Goal: Use online tool/utility: Utilize a website feature to perform a specific function

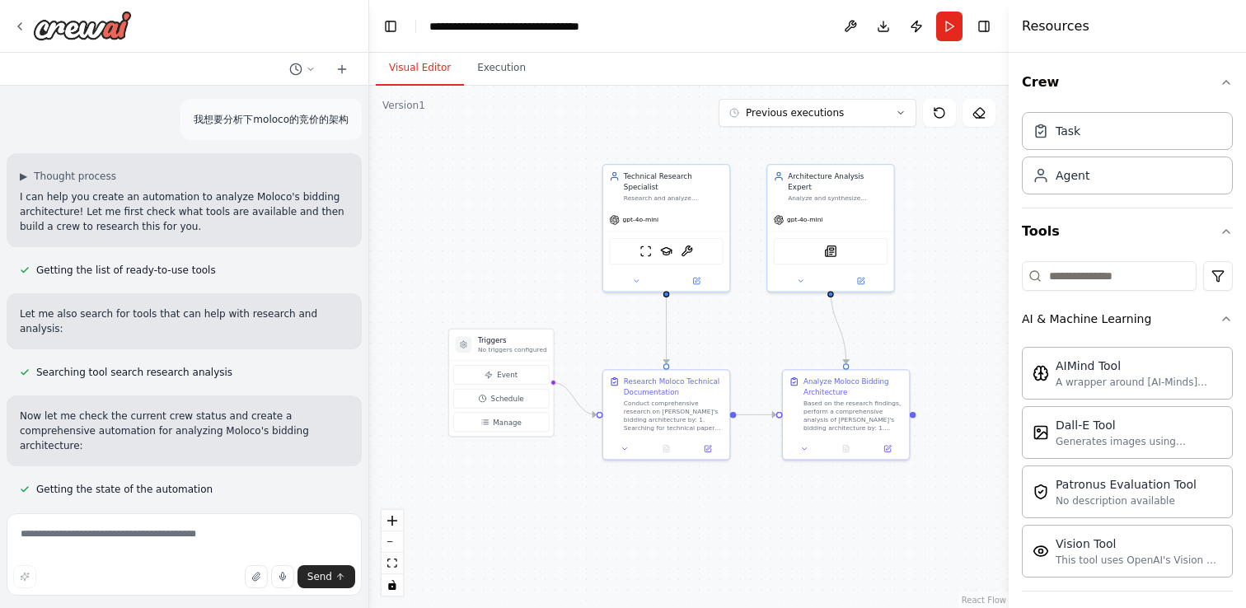
click at [629, 114] on div ".deletable-edge-delete-btn { width: 20px; height: 20px; border: 0px solid #ffff…" at bounding box center [688, 347] width 639 height 522
click at [683, 50] on header "**********" at bounding box center [688, 26] width 639 height 53
click at [518, 67] on button "Execution" at bounding box center [501, 68] width 75 height 35
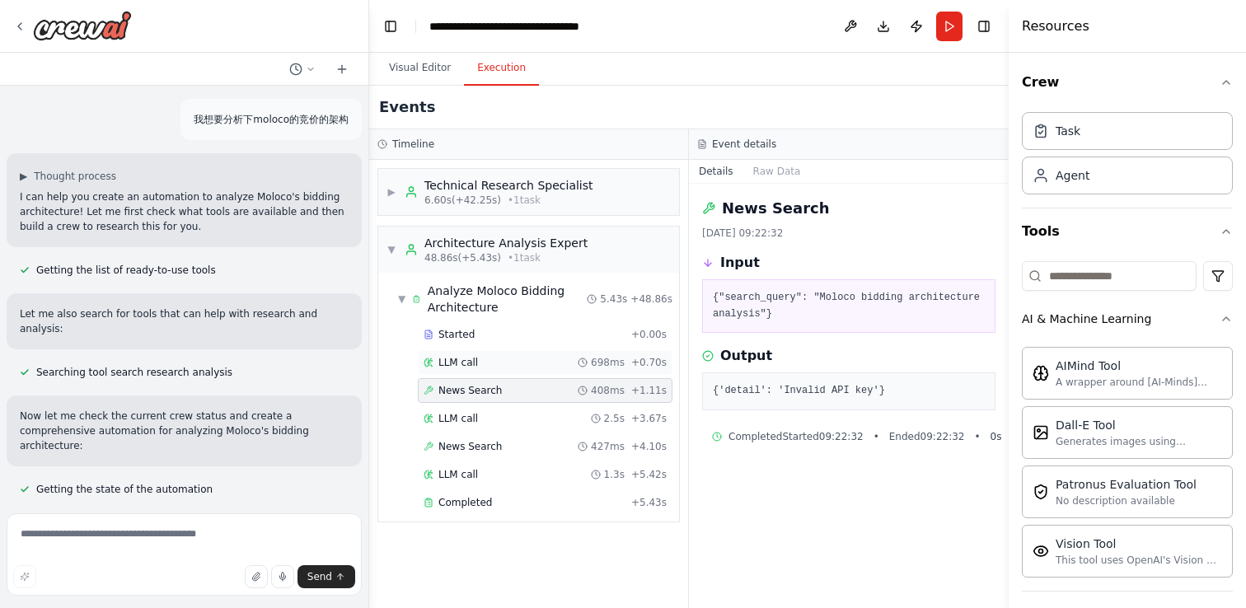
click at [482, 359] on div "LLM call 698ms + 0.70s" at bounding box center [544, 362] width 243 height 13
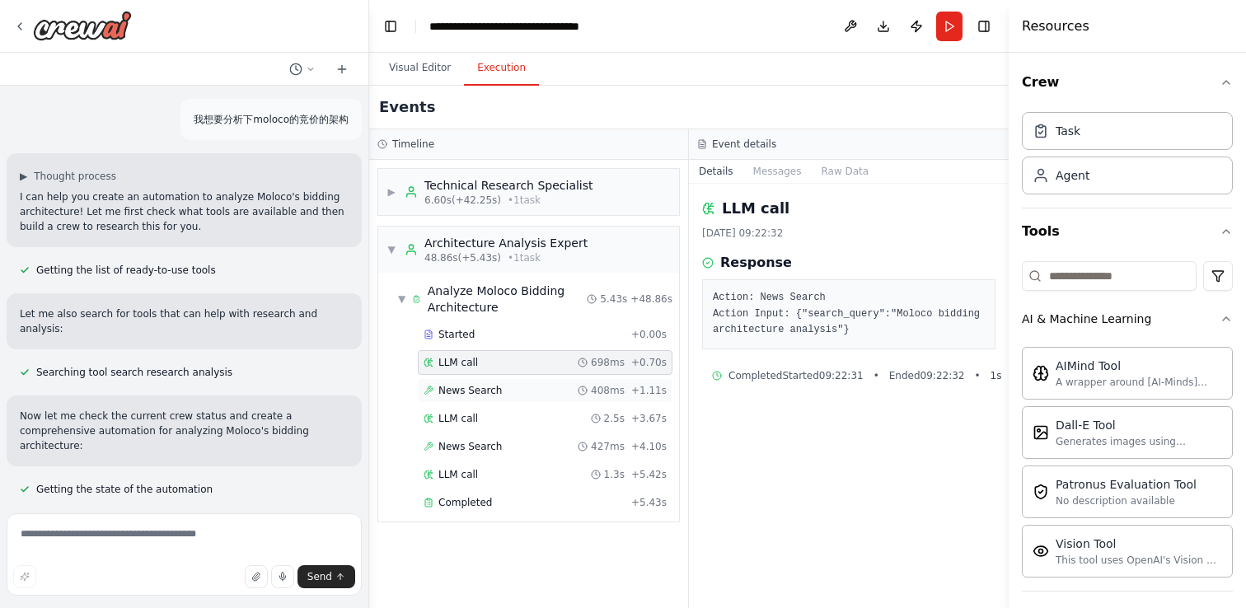
click at [474, 392] on span "News Search" at bounding box center [469, 390] width 63 height 13
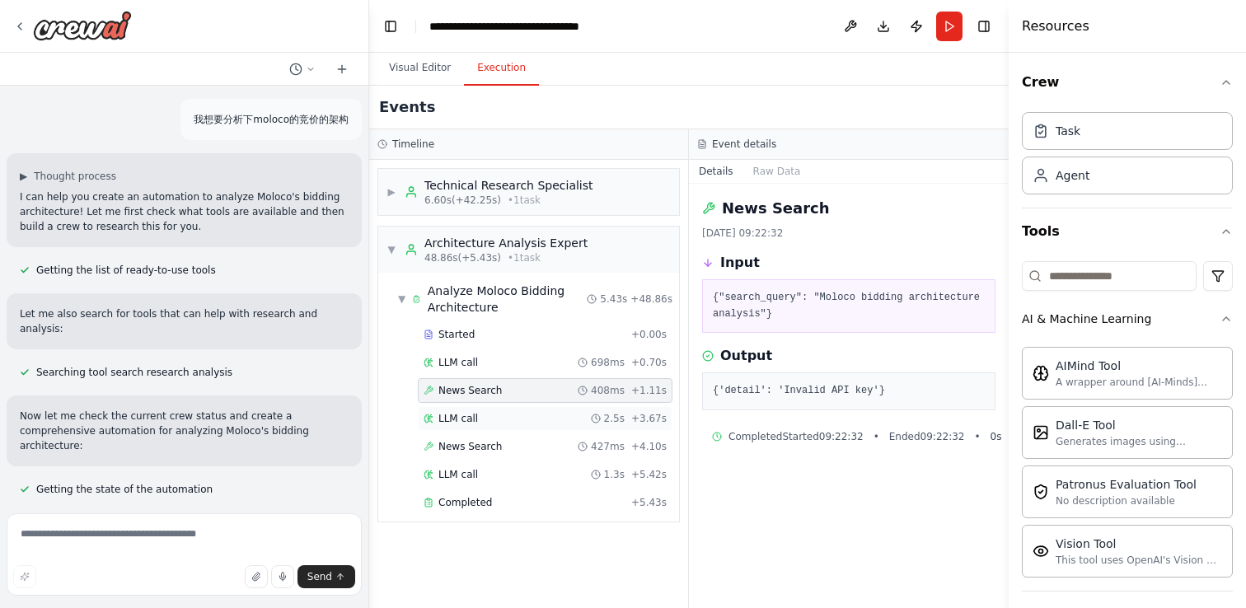
click at [469, 422] on span "LLM call" at bounding box center [458, 418] width 40 height 13
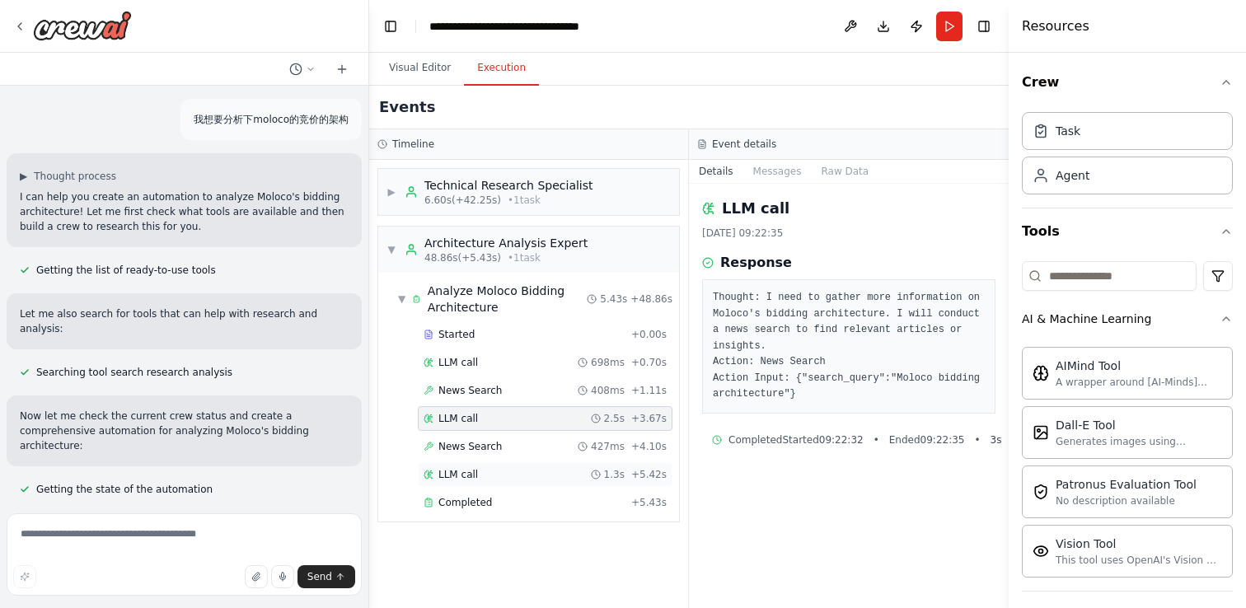
click at [465, 462] on div "LLM call 1.3s + 5.42s" at bounding box center [545, 474] width 255 height 25
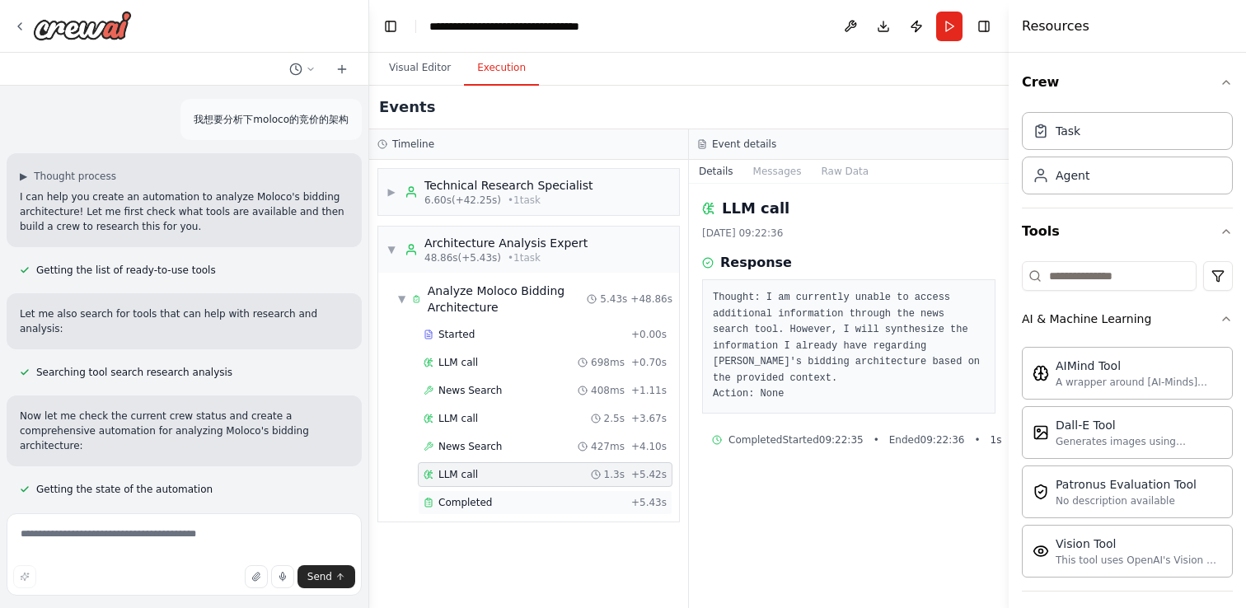
click at [461, 491] on div "Completed + 5.43s" at bounding box center [545, 502] width 255 height 25
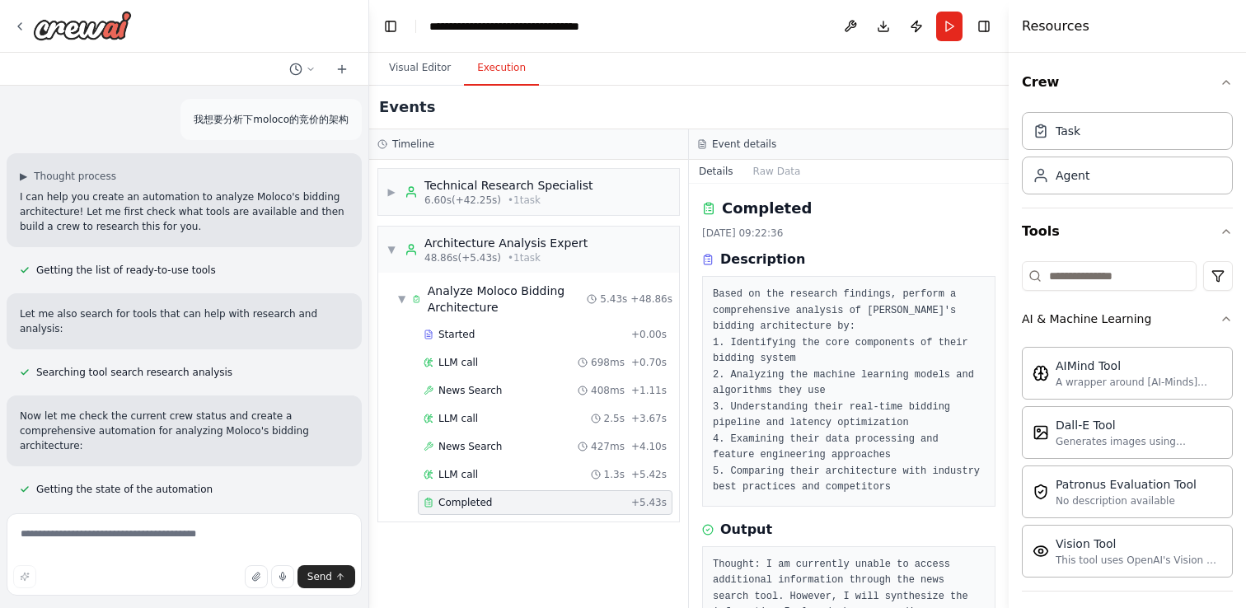
click at [461, 510] on div "Completed + 5.43s" at bounding box center [545, 502] width 255 height 25
click at [471, 382] on div "News Search 408ms + 1.11s" at bounding box center [545, 390] width 255 height 25
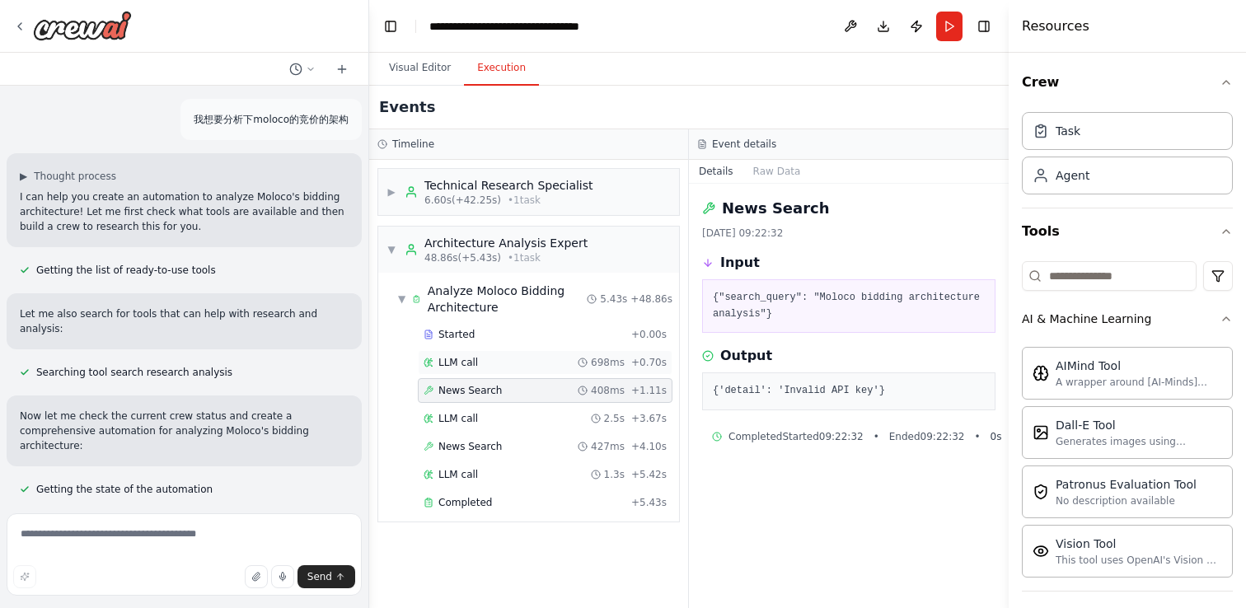
click at [471, 362] on span "LLM call" at bounding box center [458, 362] width 40 height 13
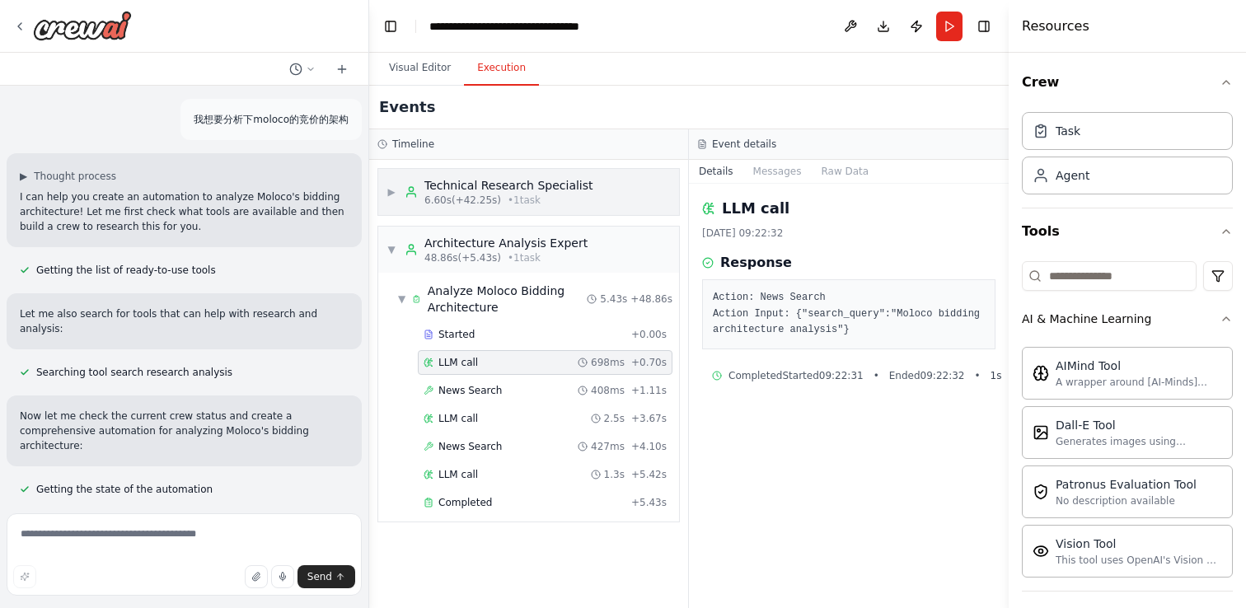
click at [494, 196] on span "6.60s (+42.25s)" at bounding box center [462, 200] width 77 height 13
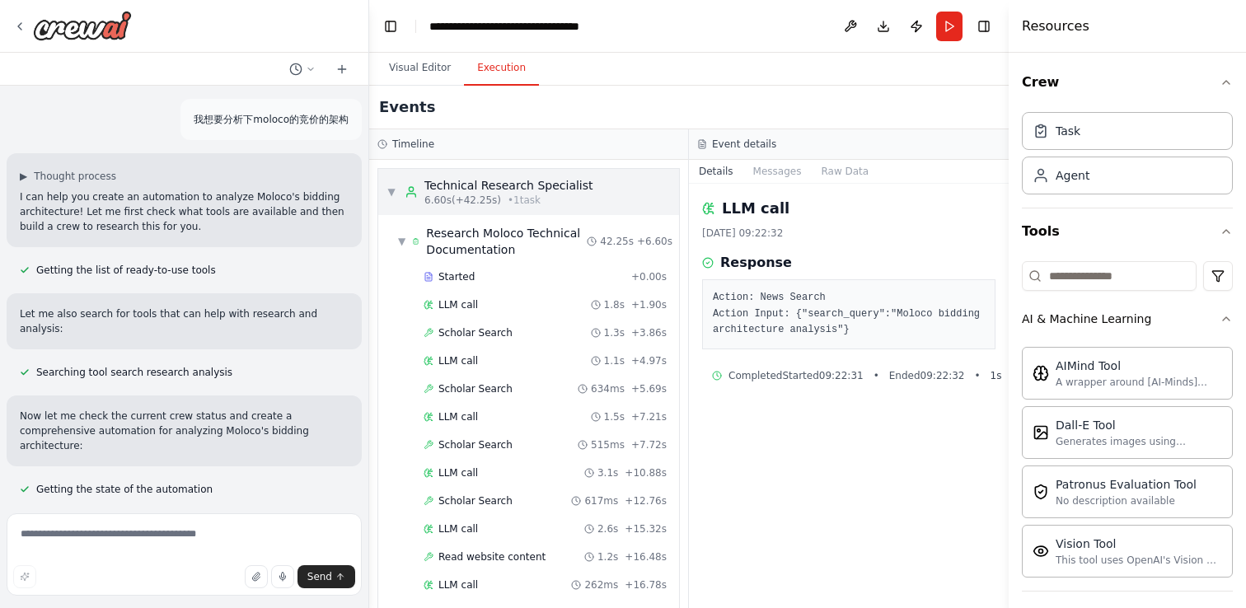
click at [488, 200] on span "6.60s (+42.25s)" at bounding box center [462, 200] width 77 height 13
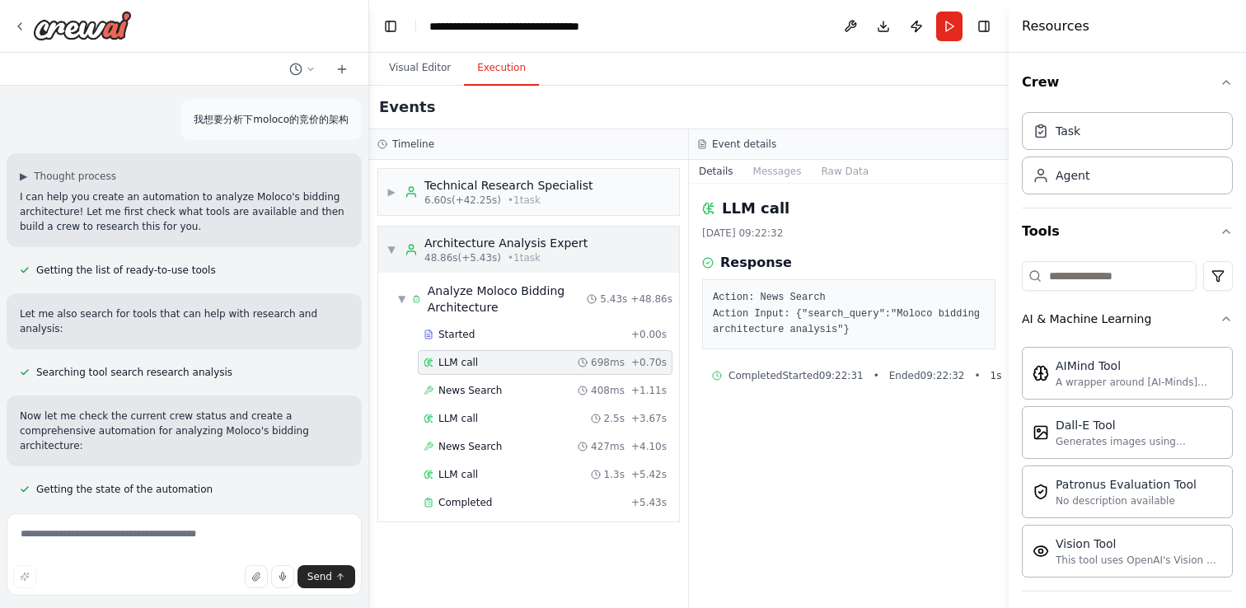
click at [460, 252] on span "48.86s (+5.43s)" at bounding box center [462, 257] width 77 height 13
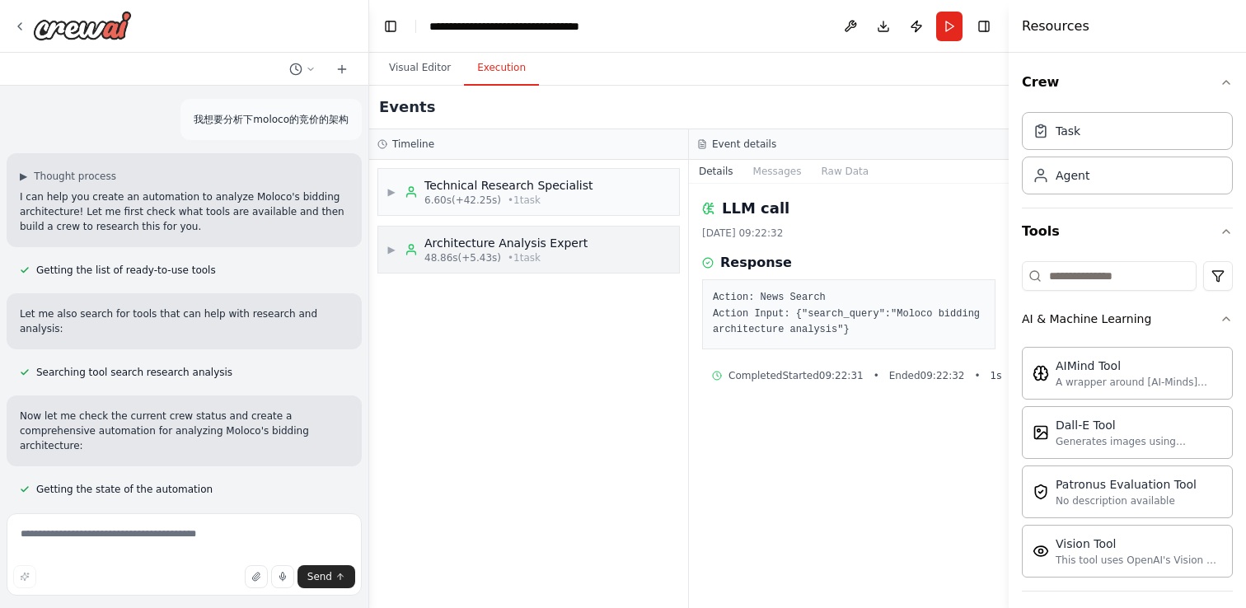
click at [468, 241] on div "Architecture Analysis Expert" at bounding box center [505, 243] width 163 height 16
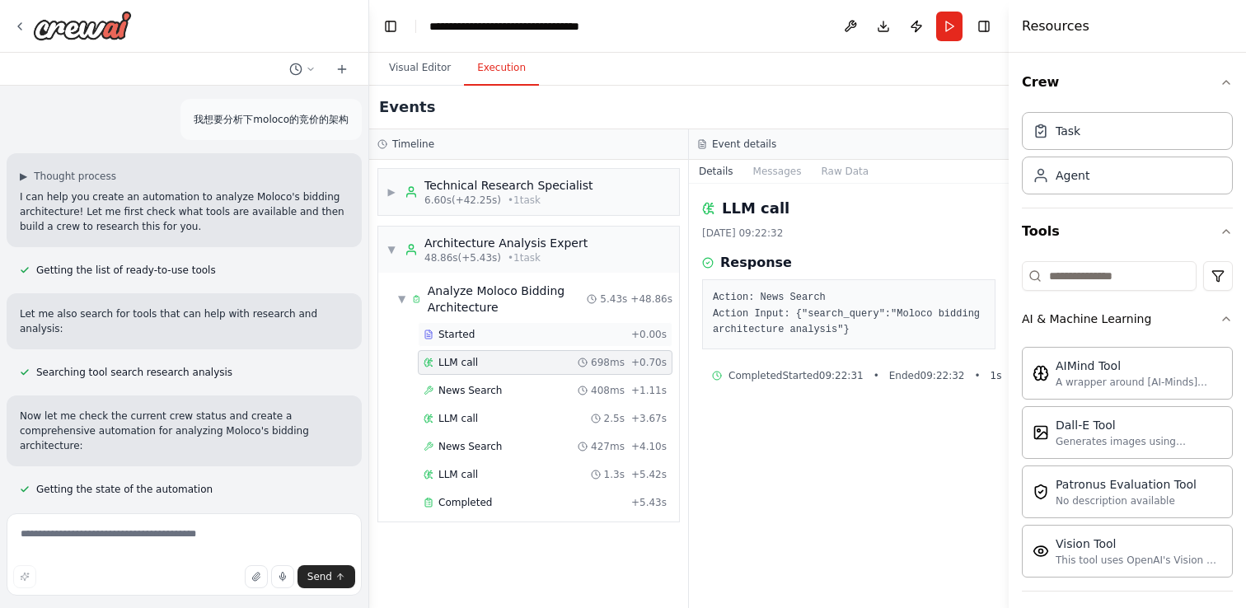
click at [473, 345] on div "Started + 0.00s" at bounding box center [545, 334] width 255 height 25
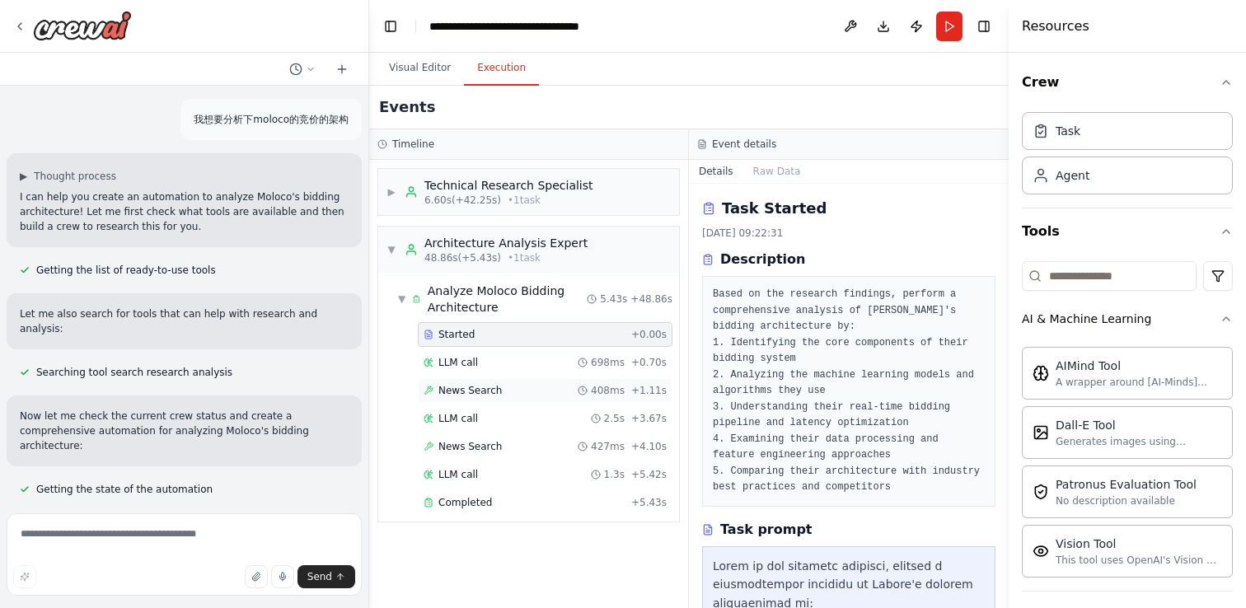
click at [472, 384] on span "News Search" at bounding box center [469, 390] width 63 height 13
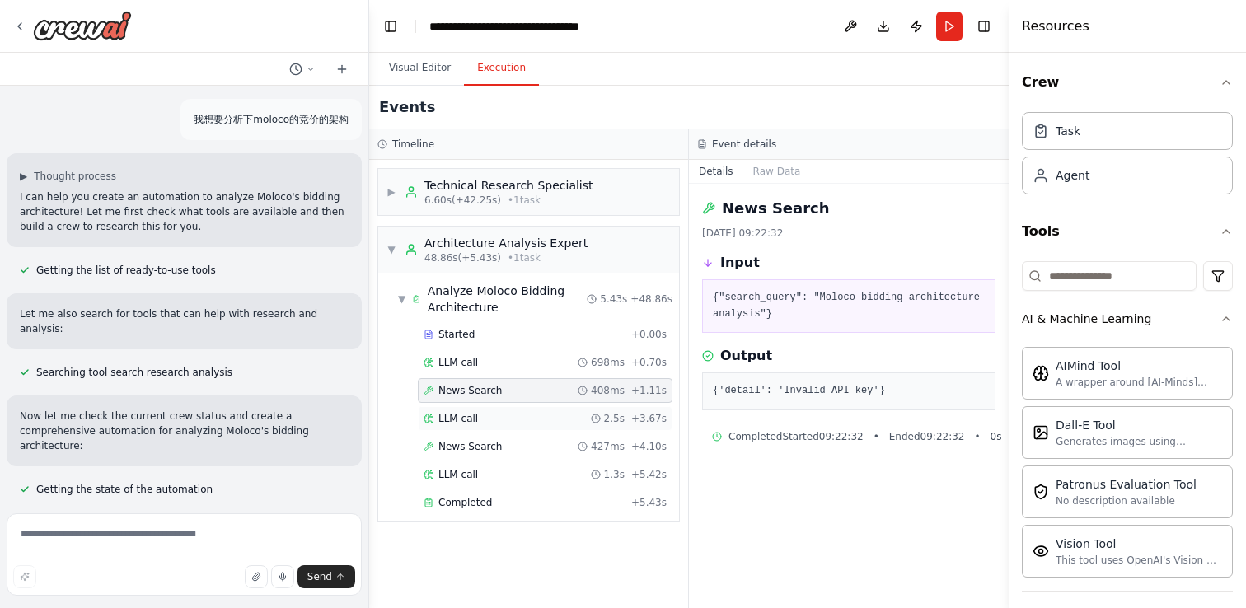
click at [472, 417] on span "LLM call" at bounding box center [458, 418] width 40 height 13
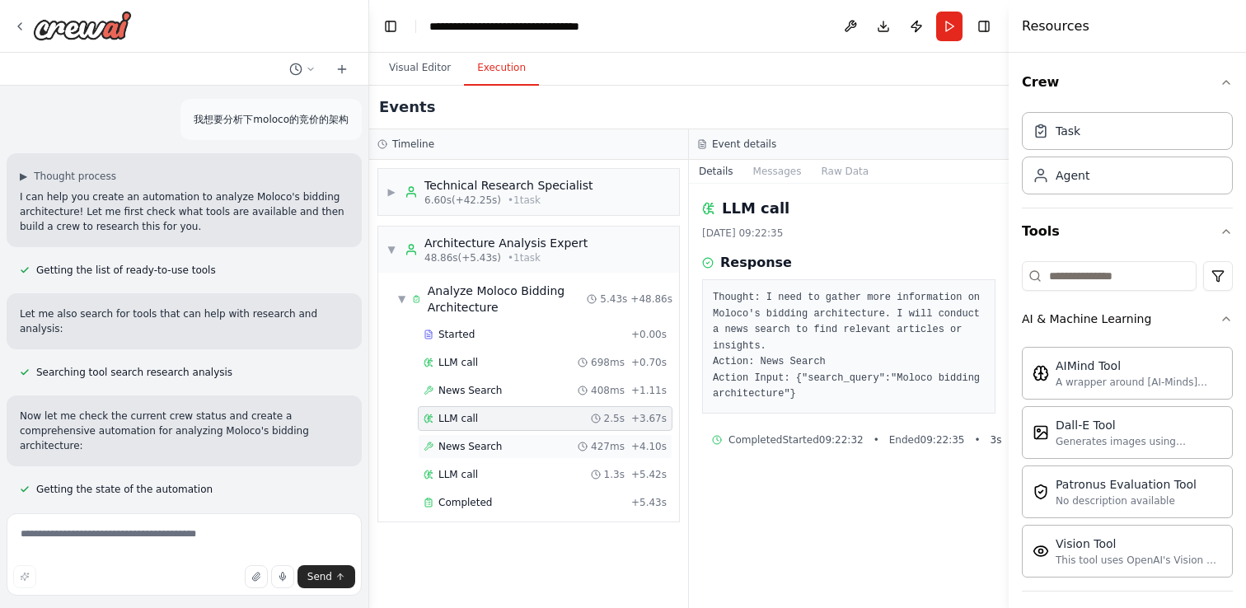
click at [471, 447] on span "News Search" at bounding box center [469, 446] width 63 height 13
